Goal: Task Accomplishment & Management: Manage account settings

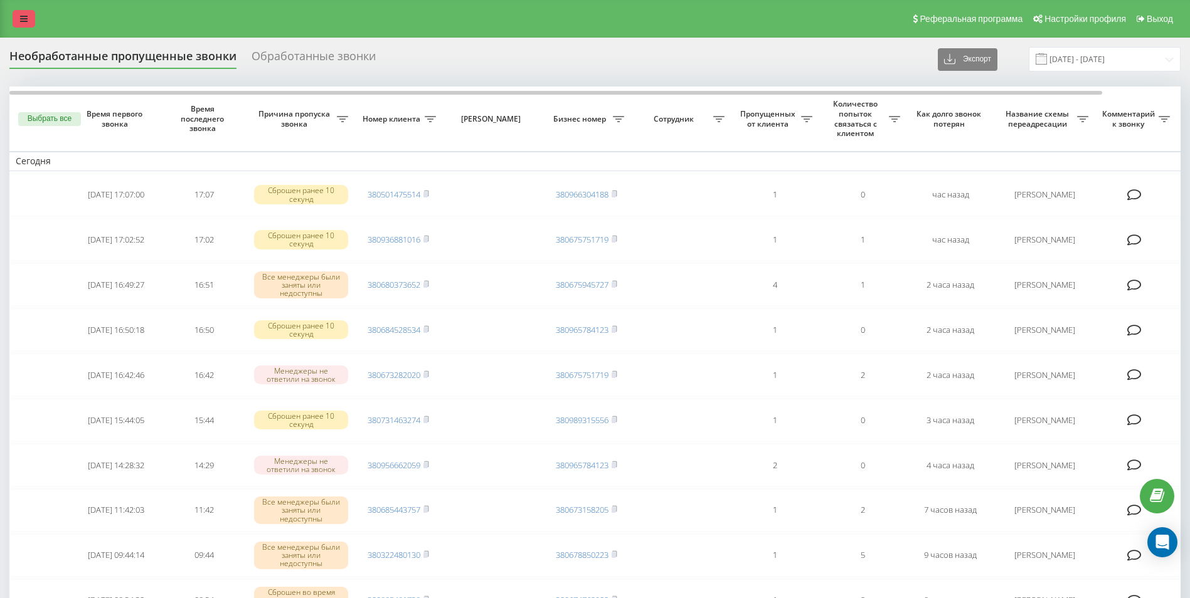
click at [26, 16] on icon at bounding box center [24, 18] width 8 height 9
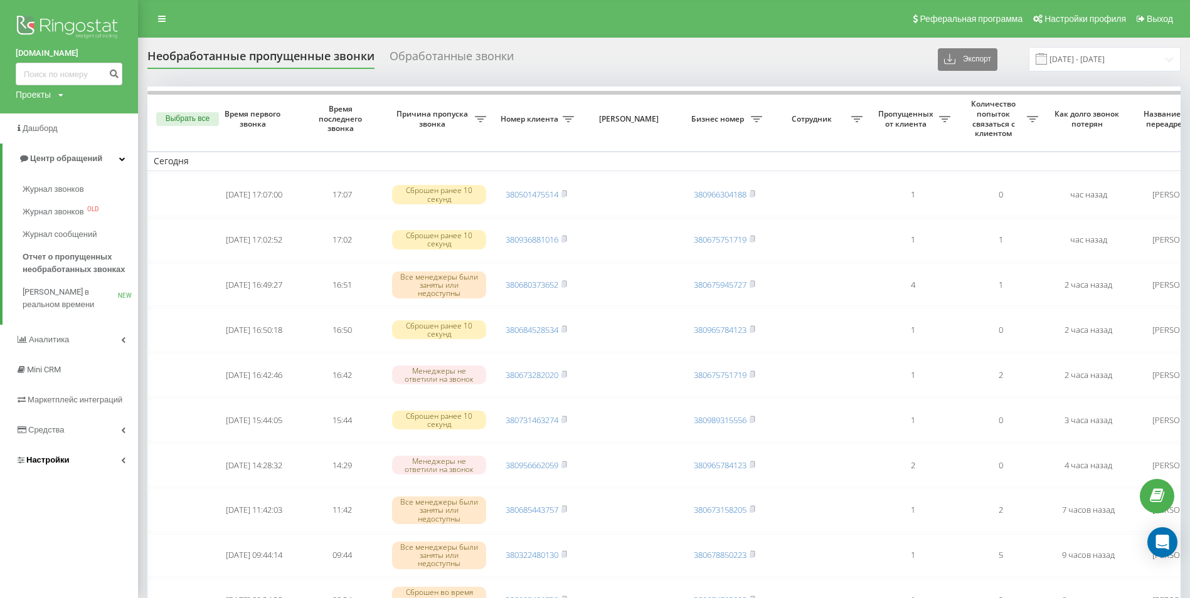
click at [118, 465] on link "Настройки" at bounding box center [69, 460] width 138 height 30
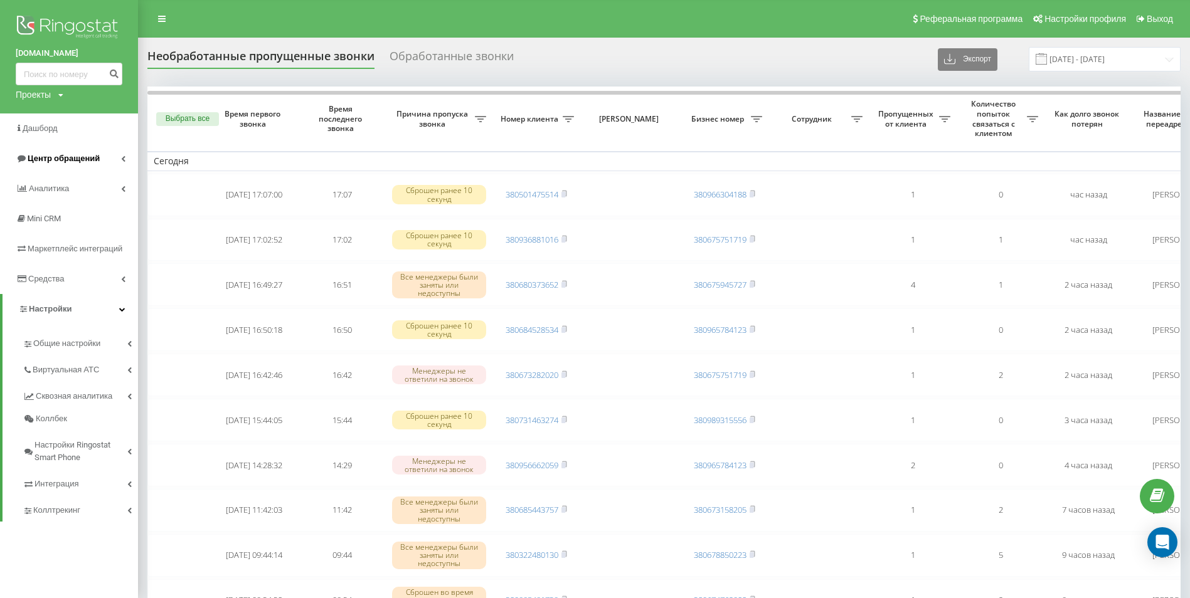
click at [125, 162] on icon at bounding box center [123, 159] width 4 height 6
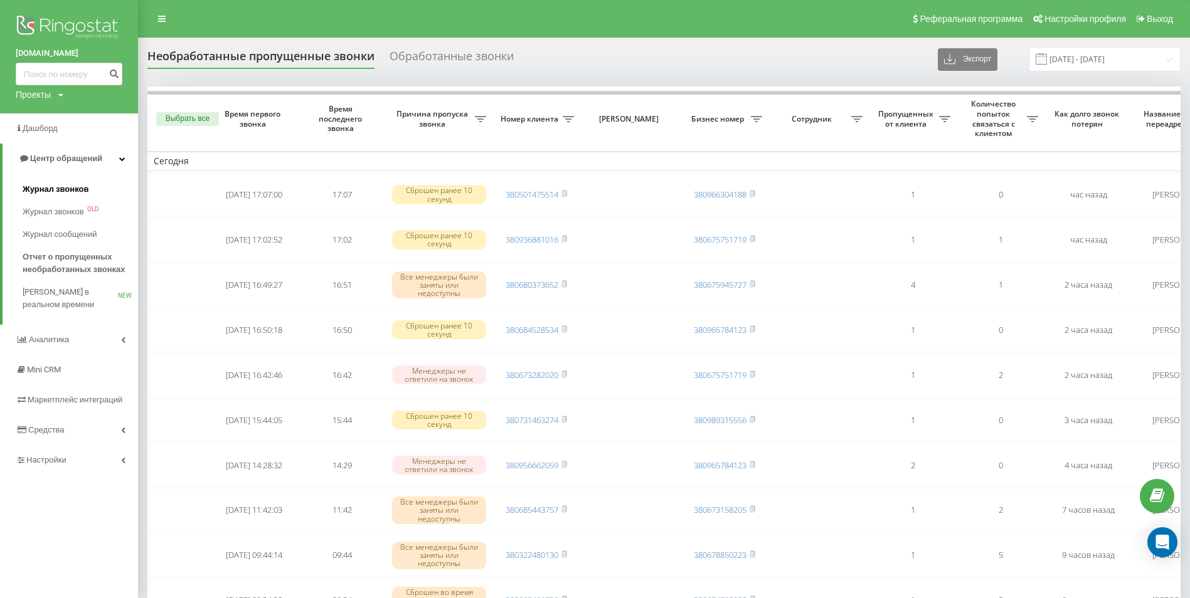
click at [68, 191] on span "Журнал звонков" at bounding box center [56, 189] width 66 height 13
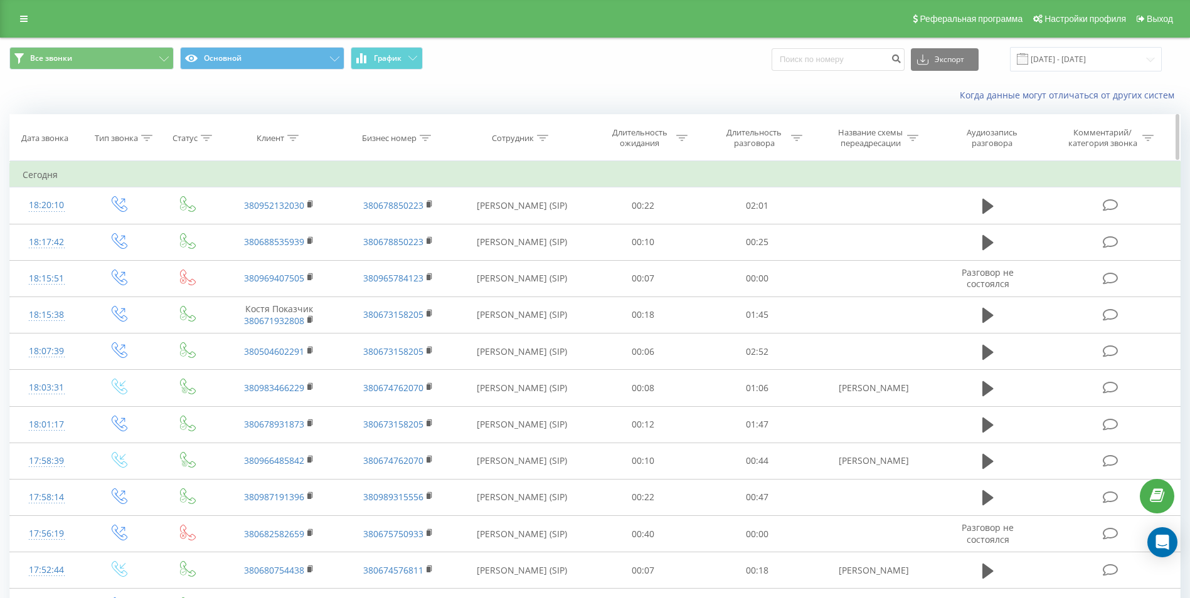
click at [546, 133] on div at bounding box center [542, 138] width 11 height 11
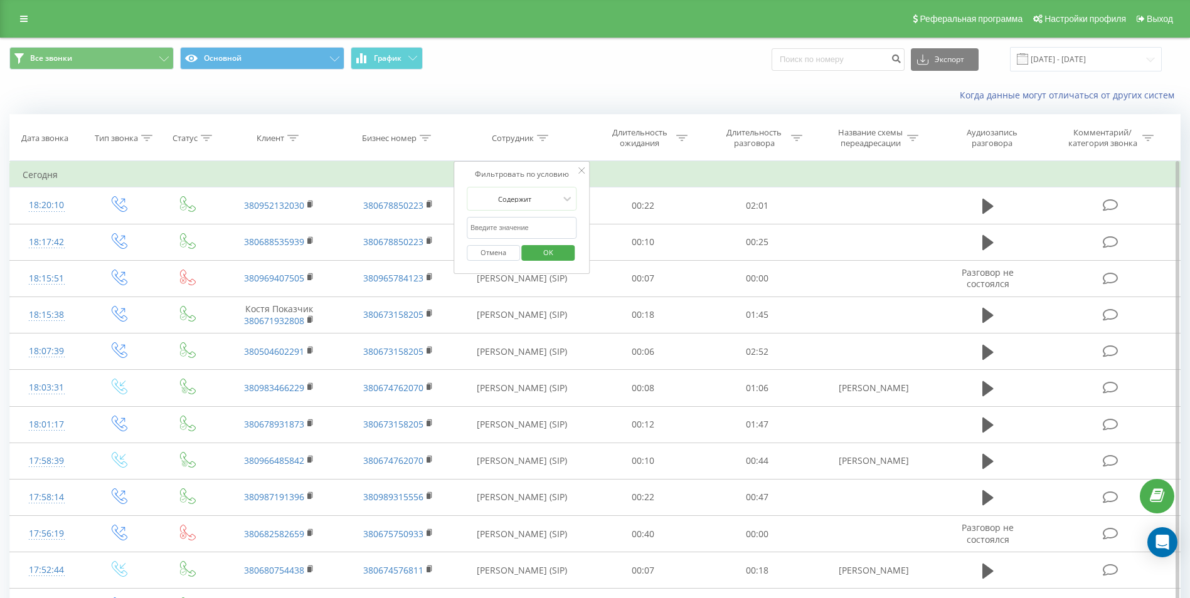
click at [534, 227] on input "text" at bounding box center [522, 228] width 110 height 22
type input "[PERSON_NAME]"
click at [570, 253] on button "OK" at bounding box center [548, 253] width 53 height 16
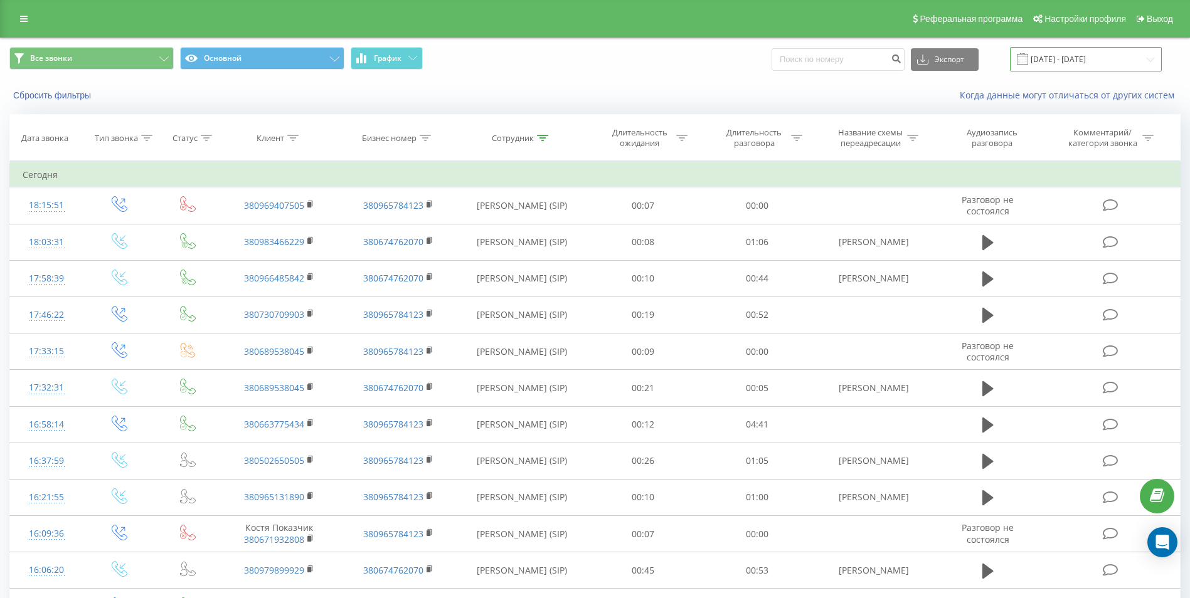
click at [1072, 53] on input "21.07.2025 - 21.08.2025" at bounding box center [1086, 59] width 152 height 24
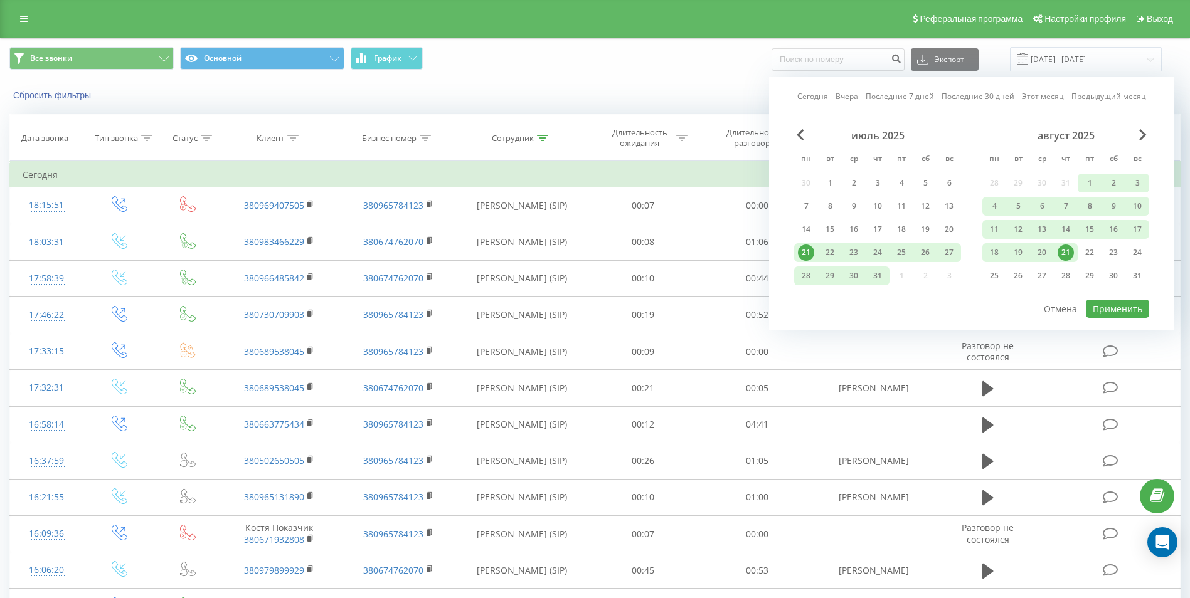
click at [1062, 248] on div "21" at bounding box center [1066, 253] width 16 height 16
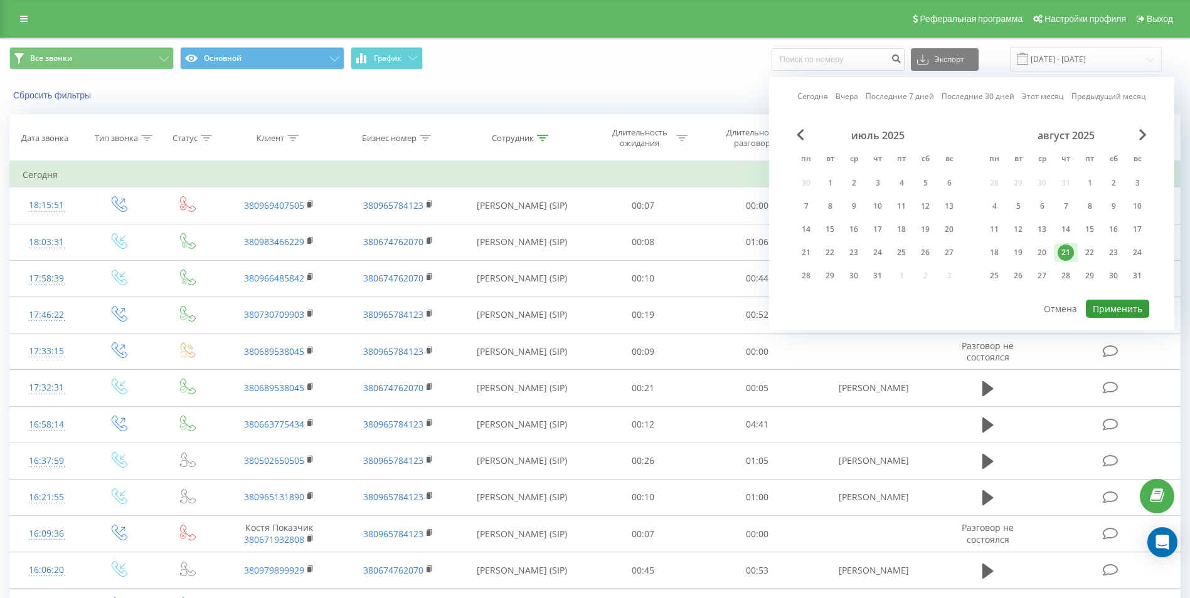
click at [1125, 307] on button "Применить" at bounding box center [1117, 309] width 63 height 18
type input "21.08.2025 - 21.08.2025"
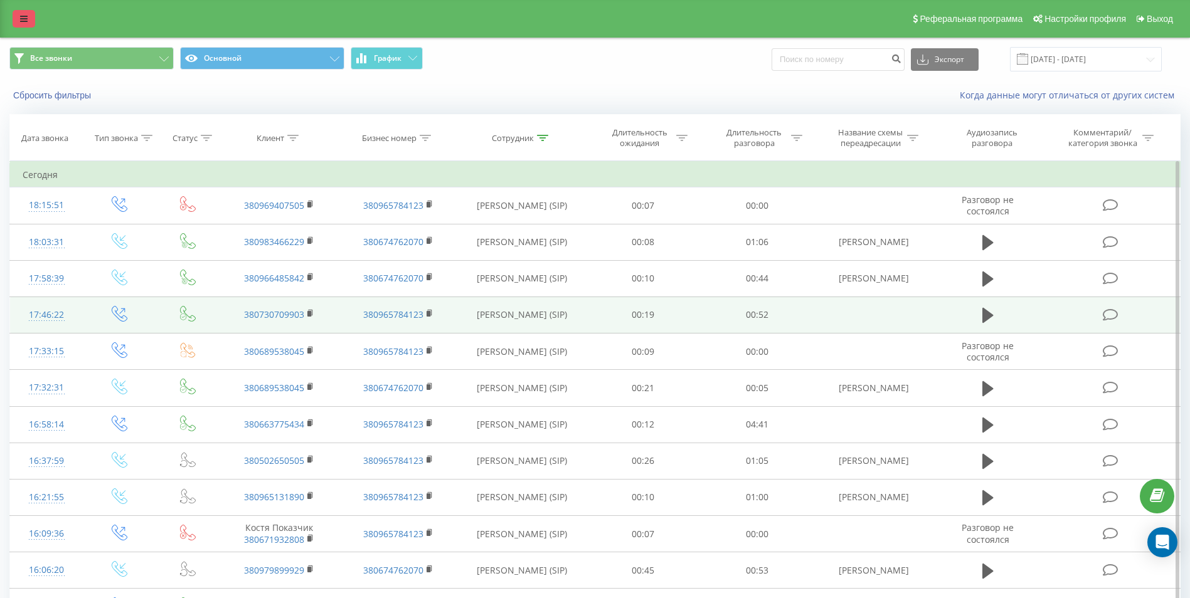
click at [18, 21] on link at bounding box center [24, 19] width 23 height 18
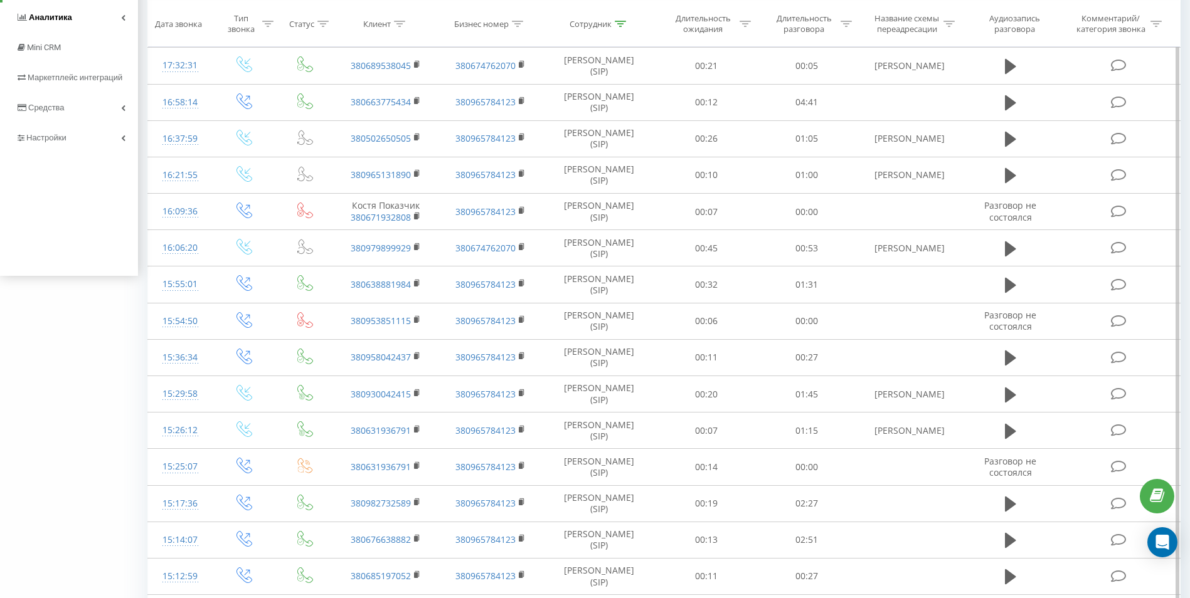
scroll to position [298, 0]
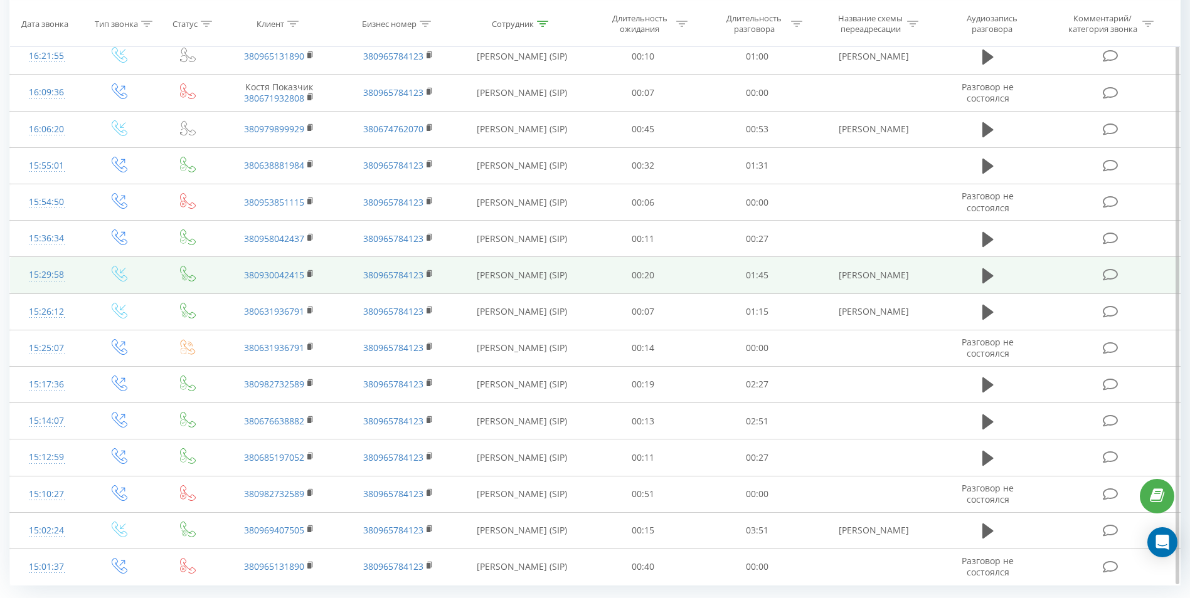
scroll to position [549, 0]
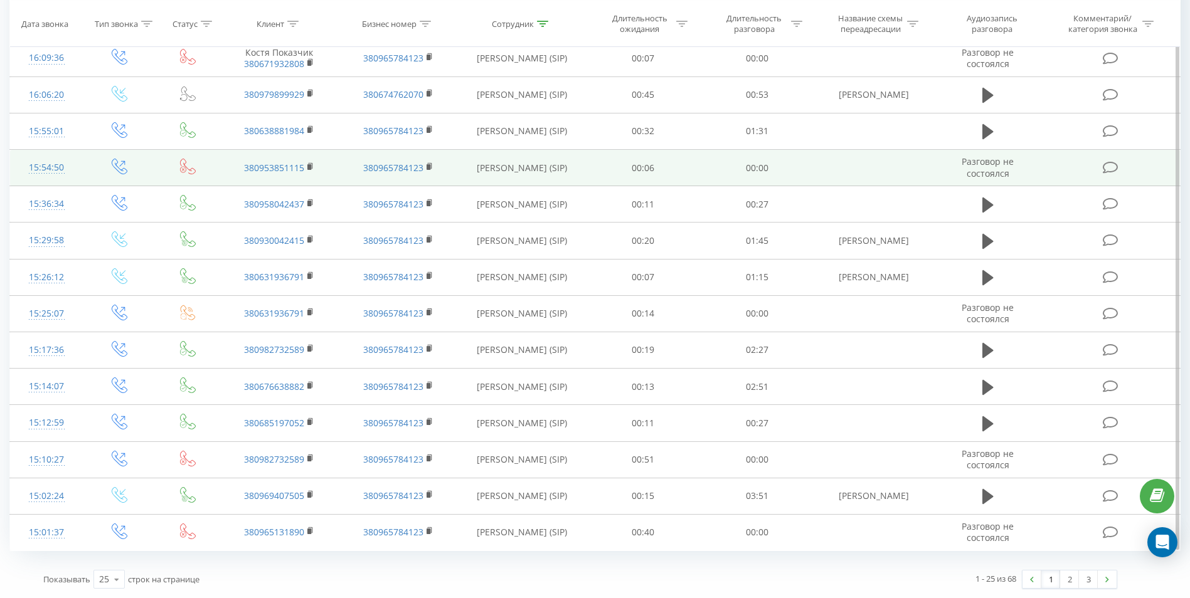
click at [1113, 171] on icon at bounding box center [1110, 167] width 16 height 13
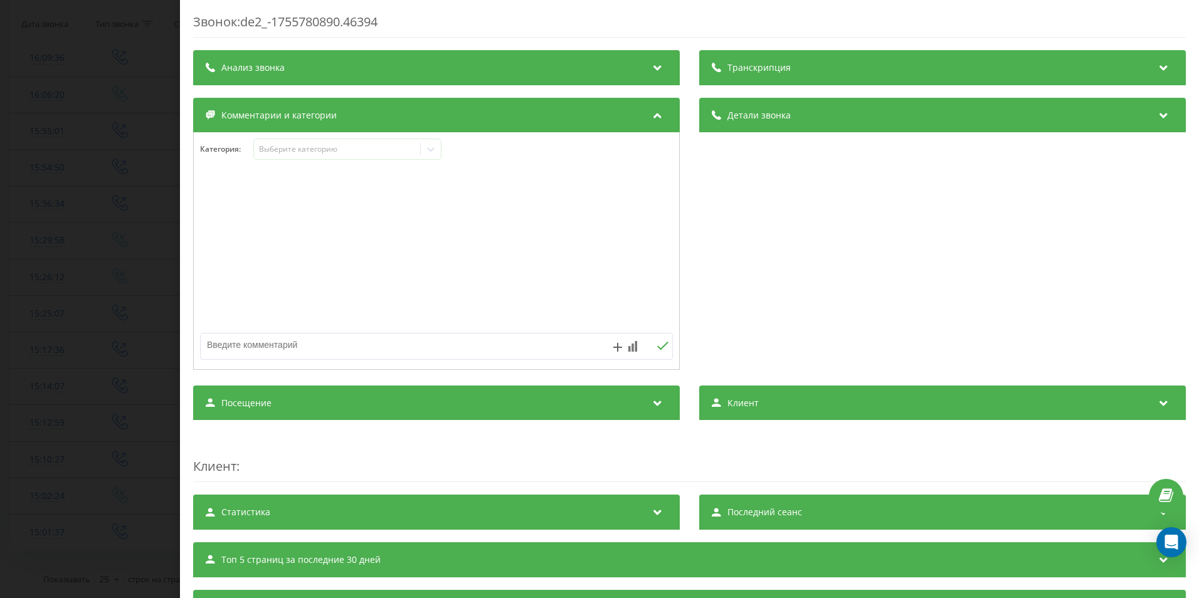
click at [127, 132] on div "Звонок : de2_-1755780890.46394 Транскрипция Для анализа AI будущих звонков наст…" at bounding box center [599, 299] width 1199 height 598
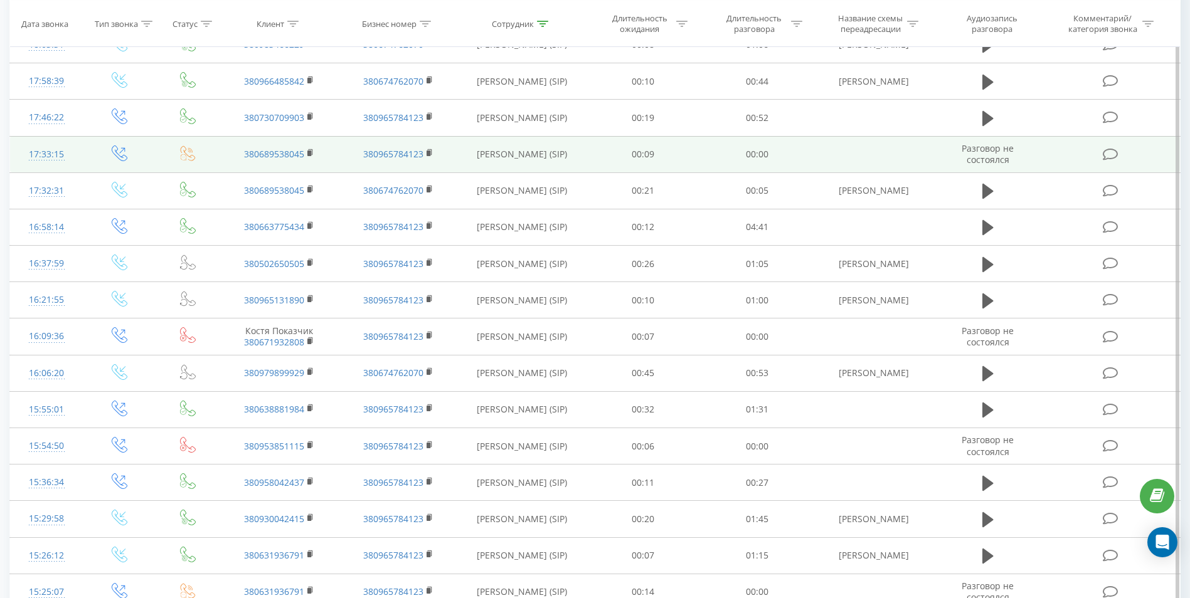
scroll to position [235, 0]
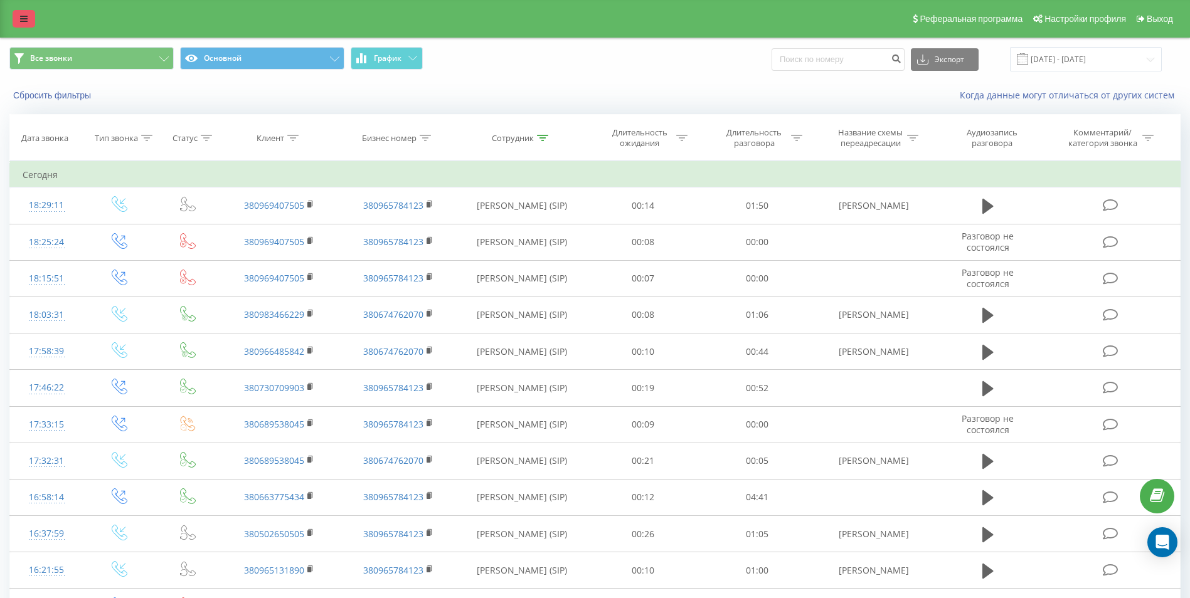
click at [15, 20] on link at bounding box center [24, 19] width 23 height 18
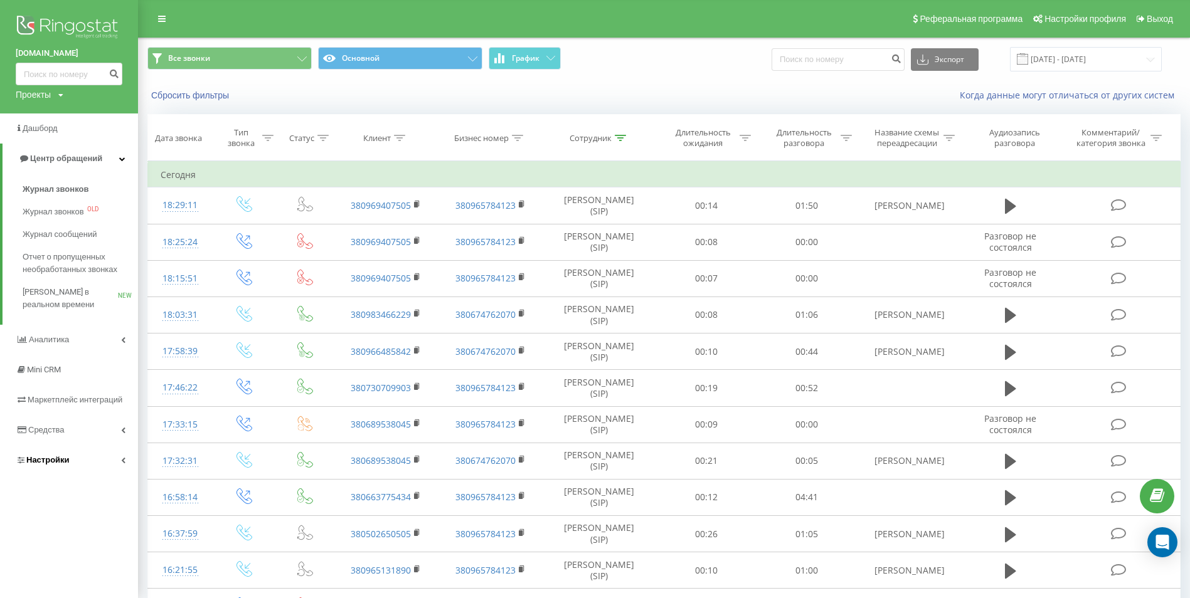
click at [124, 453] on link "Настройки" at bounding box center [69, 460] width 138 height 30
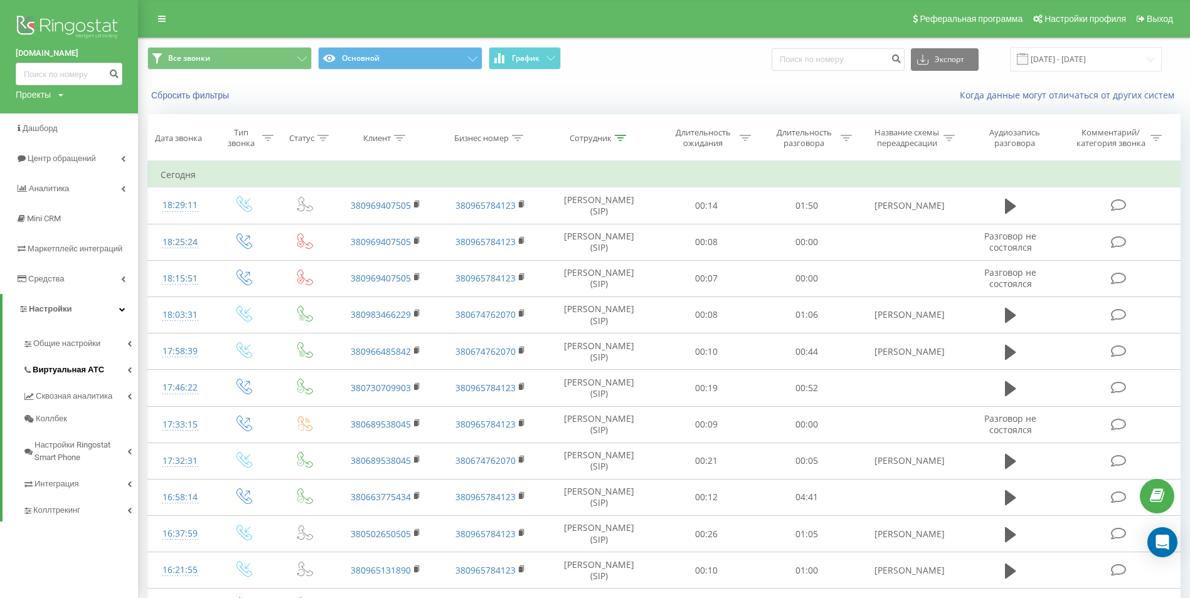
click at [125, 375] on link "Виртуальная АТС" at bounding box center [80, 368] width 115 height 26
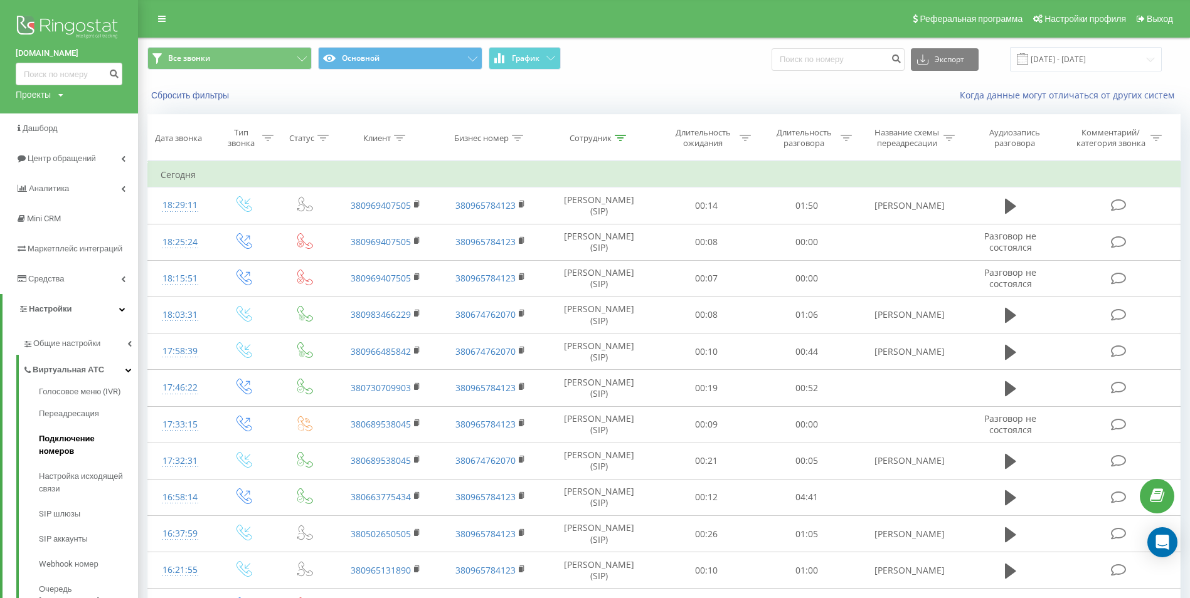
click at [106, 440] on span "Подключение номеров" at bounding box center [85, 445] width 93 height 25
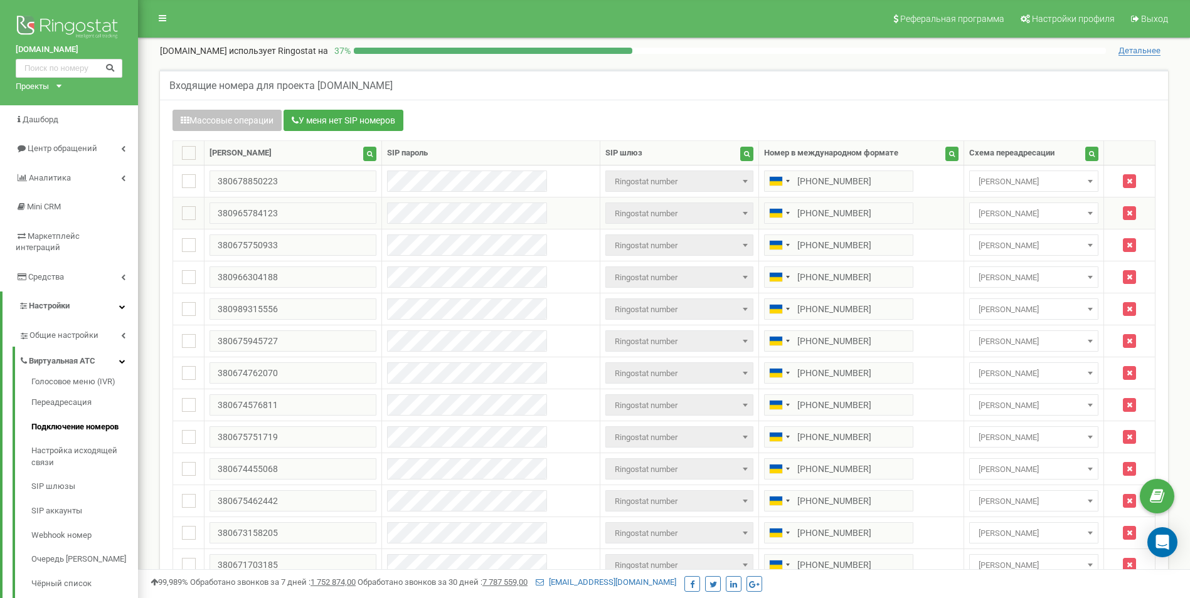
click at [1034, 220] on span "[PERSON_NAME]" at bounding box center [1034, 214] width 120 height 18
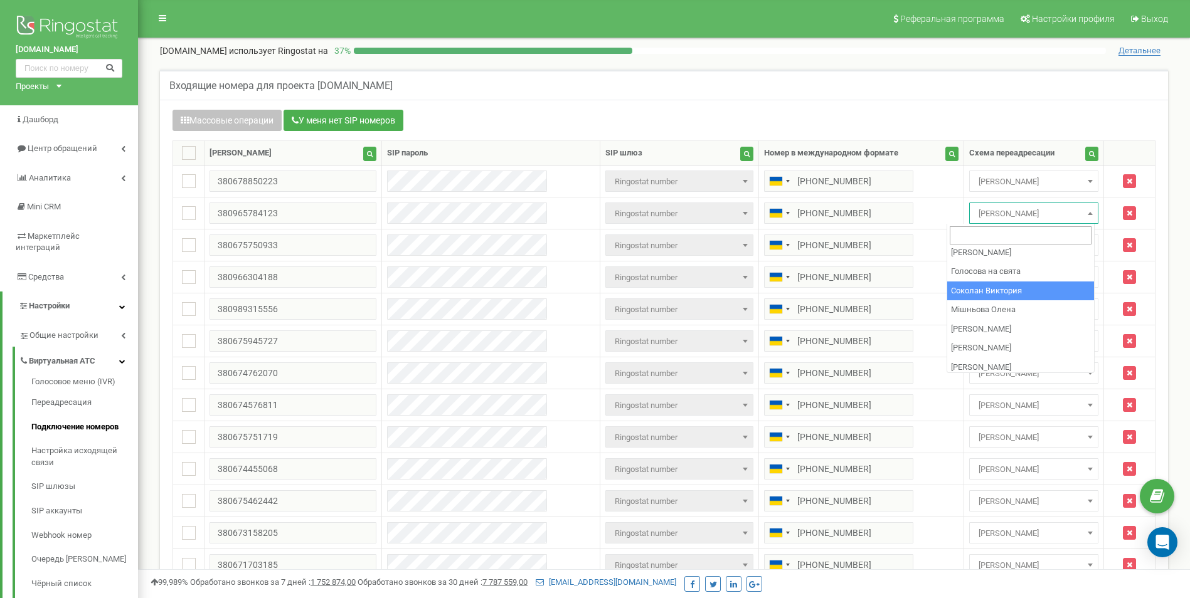
select select "102067"
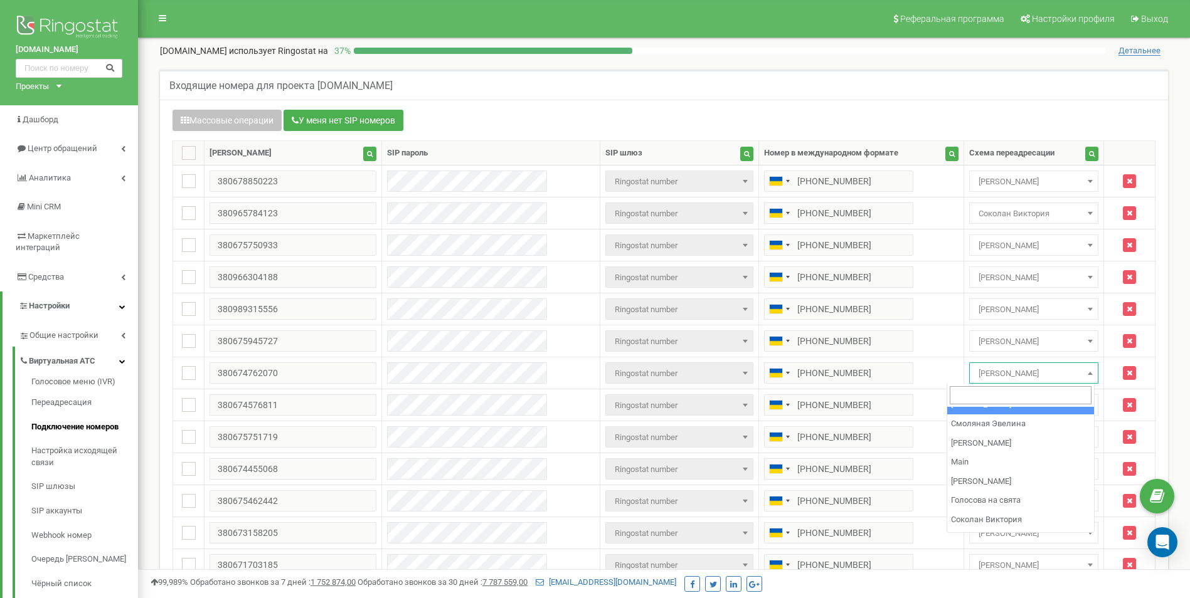
scroll to position [125, 0]
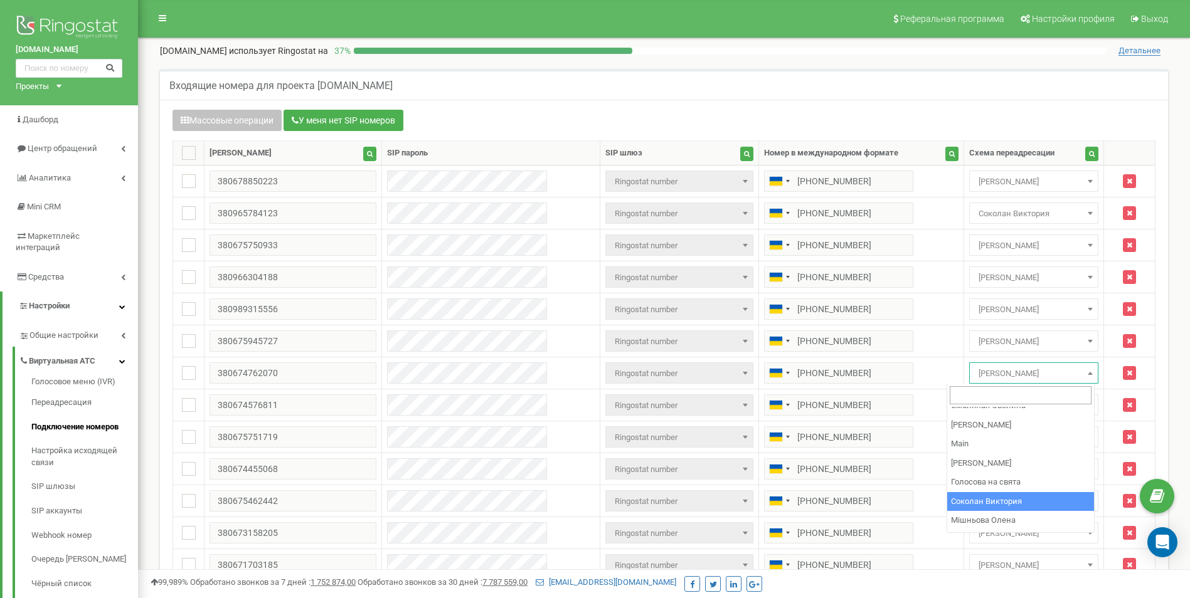
select select "102067"
